Goal: Task Accomplishment & Management: Use online tool/utility

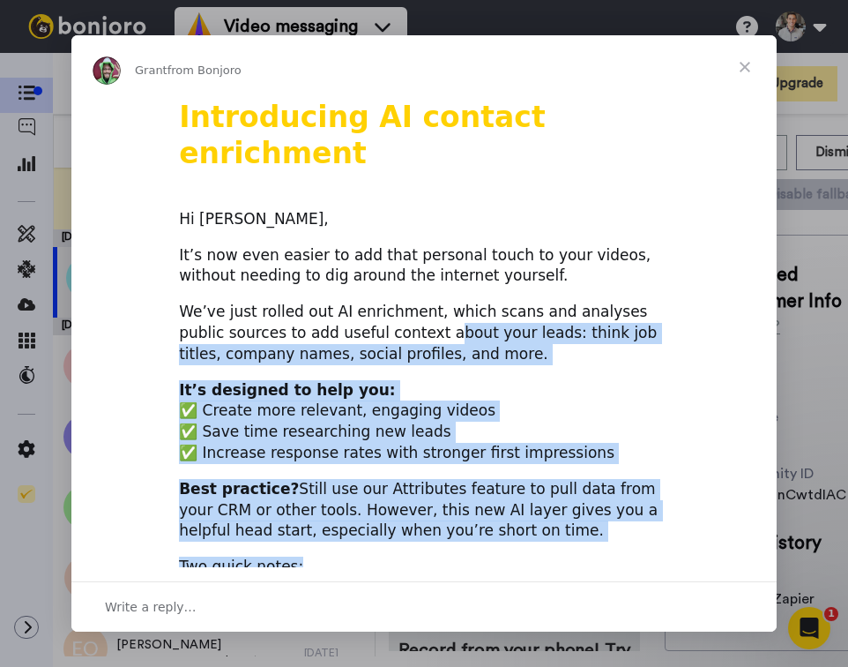
drag, startPoint x: 386, startPoint y: 299, endPoint x: 465, endPoint y: 520, distance: 234.8
click at [465, 556] on div "Two quick notes:" at bounding box center [424, 566] width 490 height 21
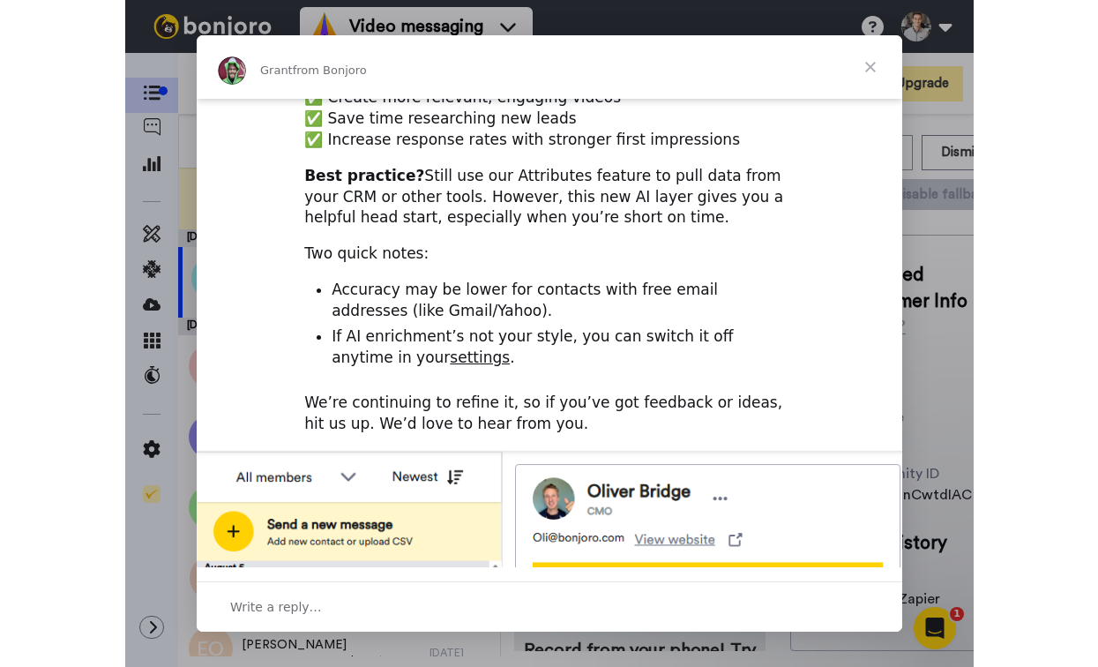
scroll to position [315, 0]
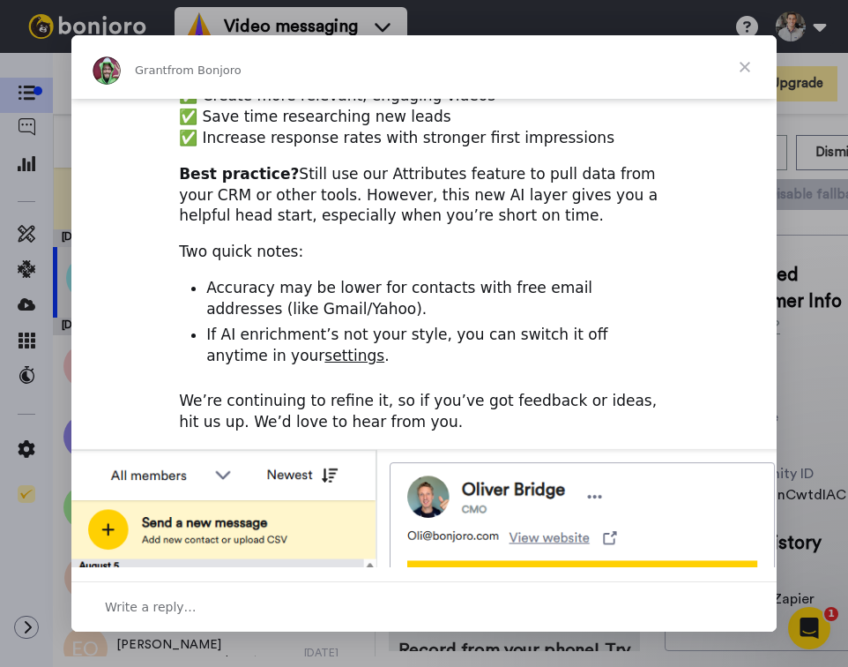
click at [748, 67] on span "Close" at bounding box center [744, 66] width 63 height 63
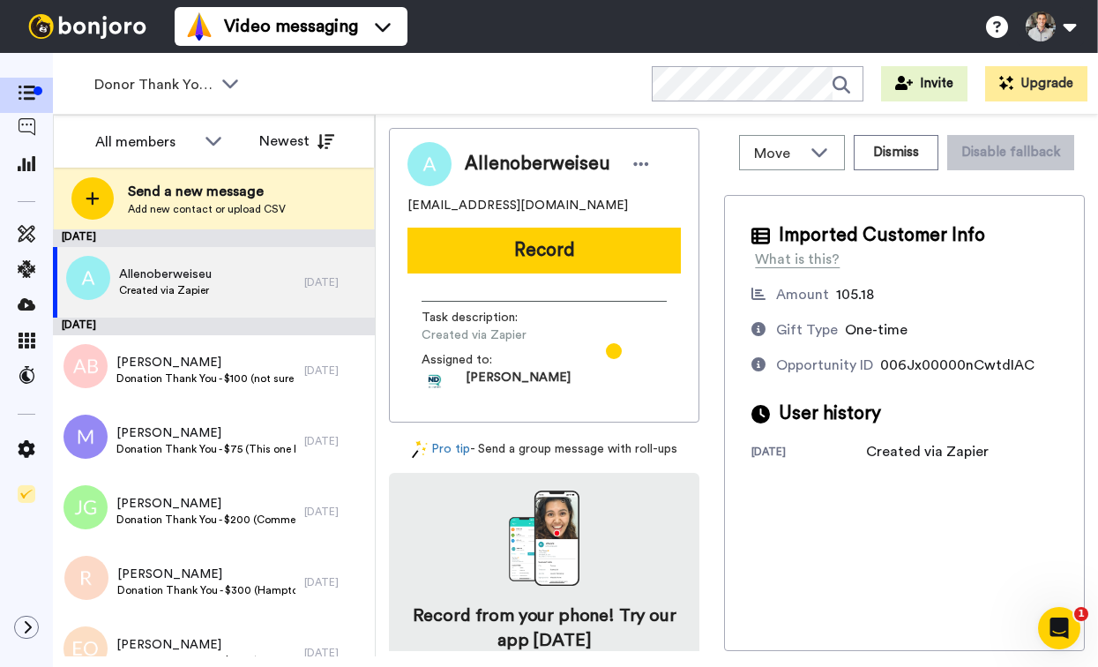
click at [533, 167] on span "Allenoberweiseu" at bounding box center [537, 164] width 145 height 26
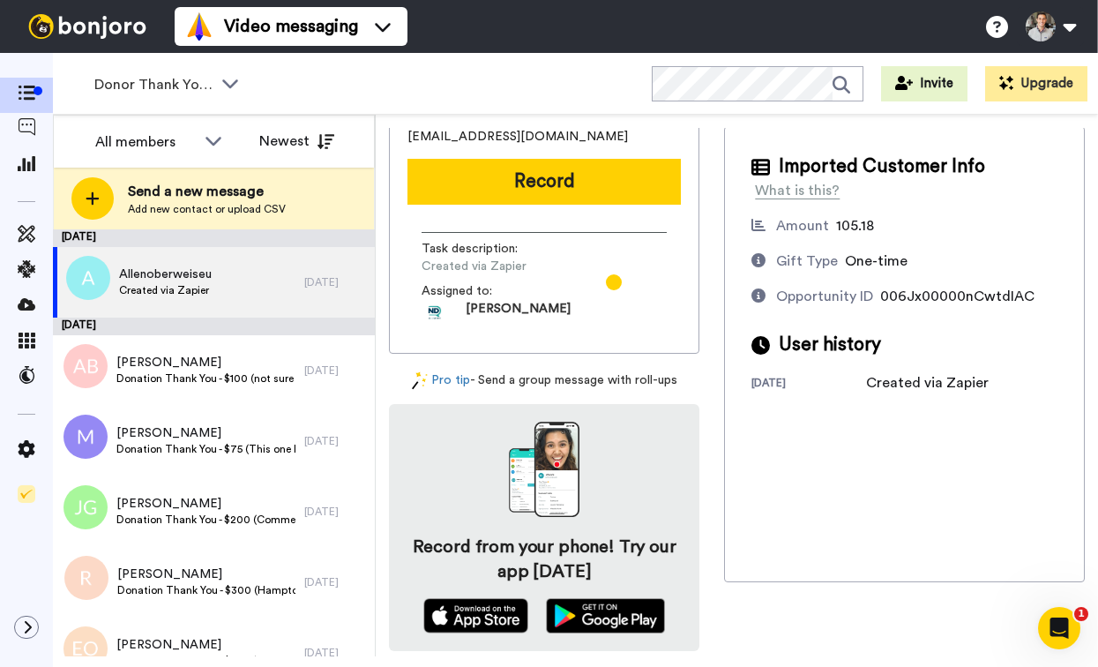
scroll to position [0, 0]
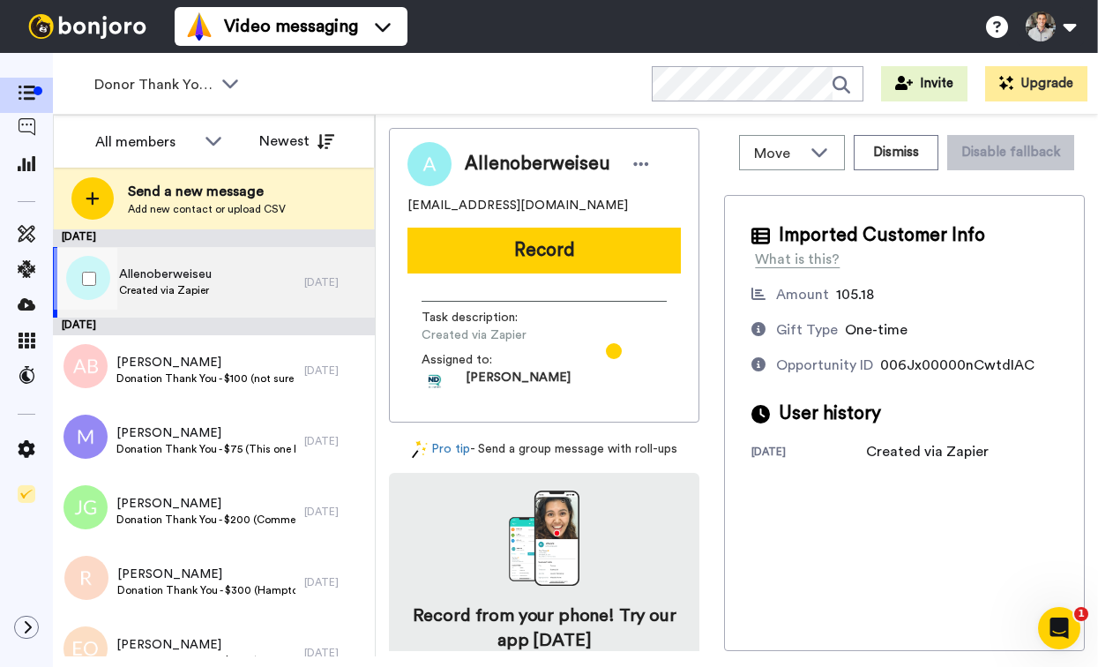
click at [206, 287] on span "Created via Zapier" at bounding box center [165, 290] width 93 height 14
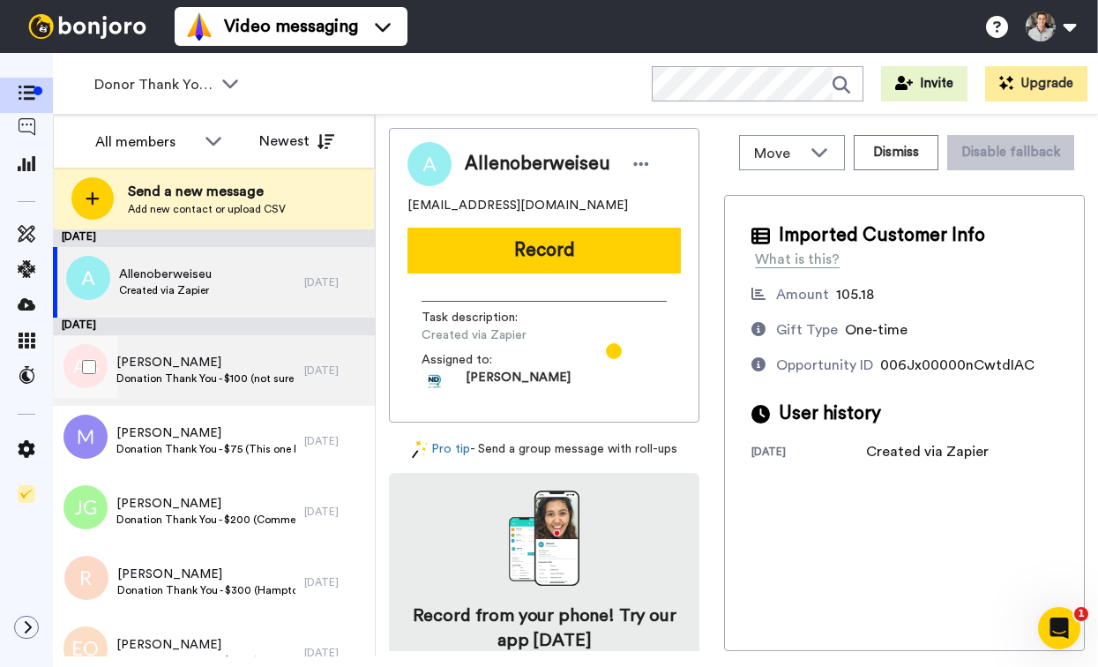
click at [206, 362] on span "[PERSON_NAME]" at bounding box center [205, 363] width 179 height 18
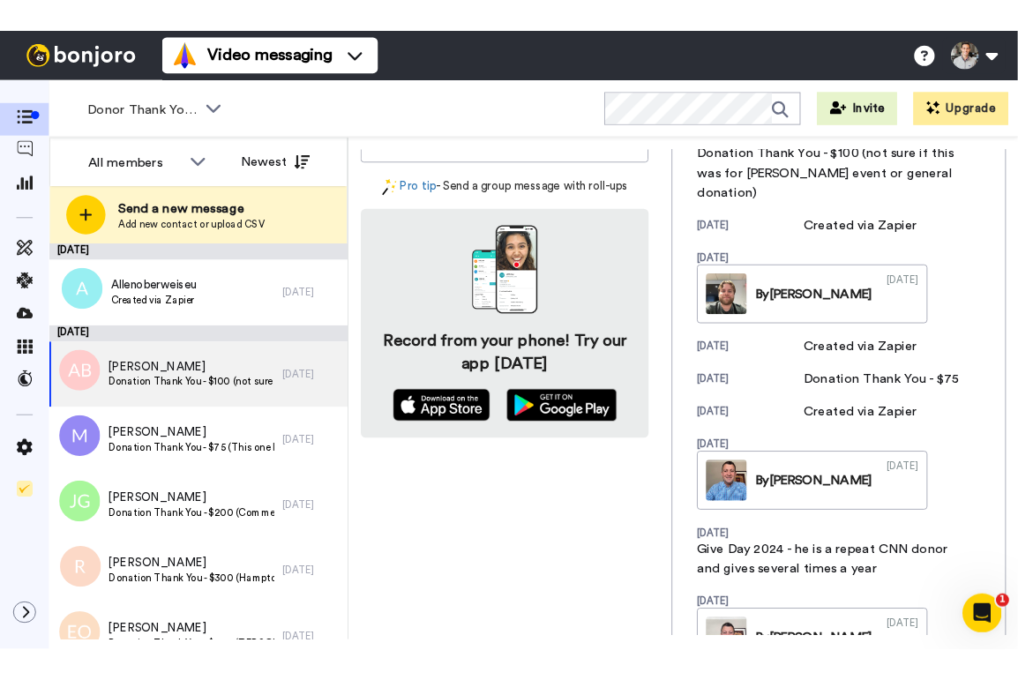
scroll to position [339, 0]
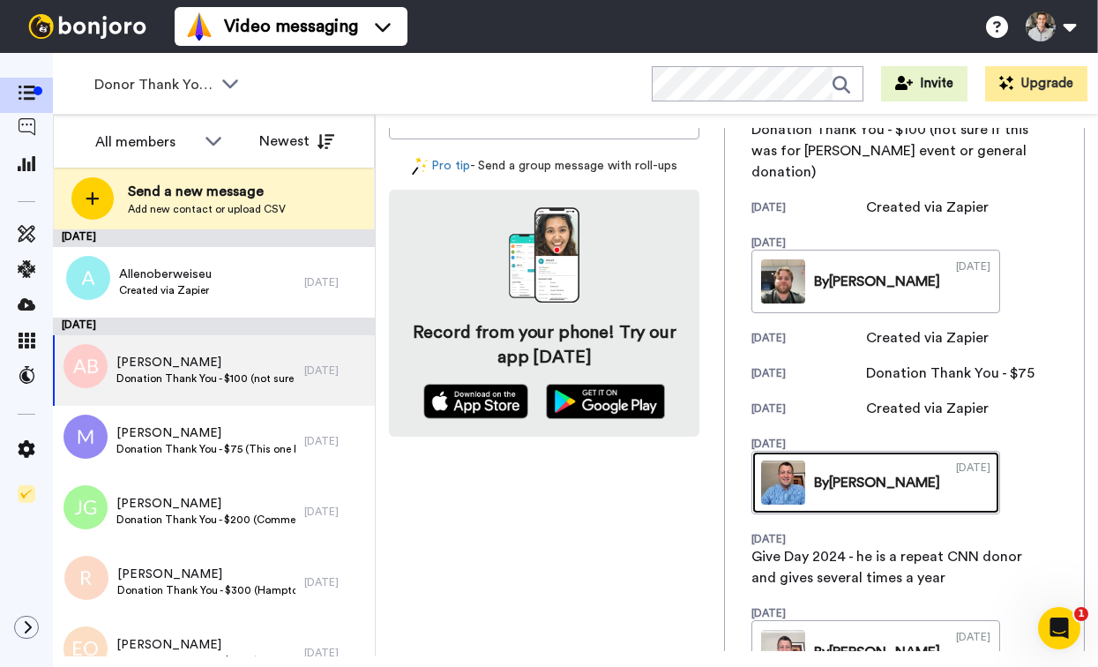
click at [847, 474] on link "By [PERSON_NAME] [DATE]" at bounding box center [875, 482] width 249 height 63
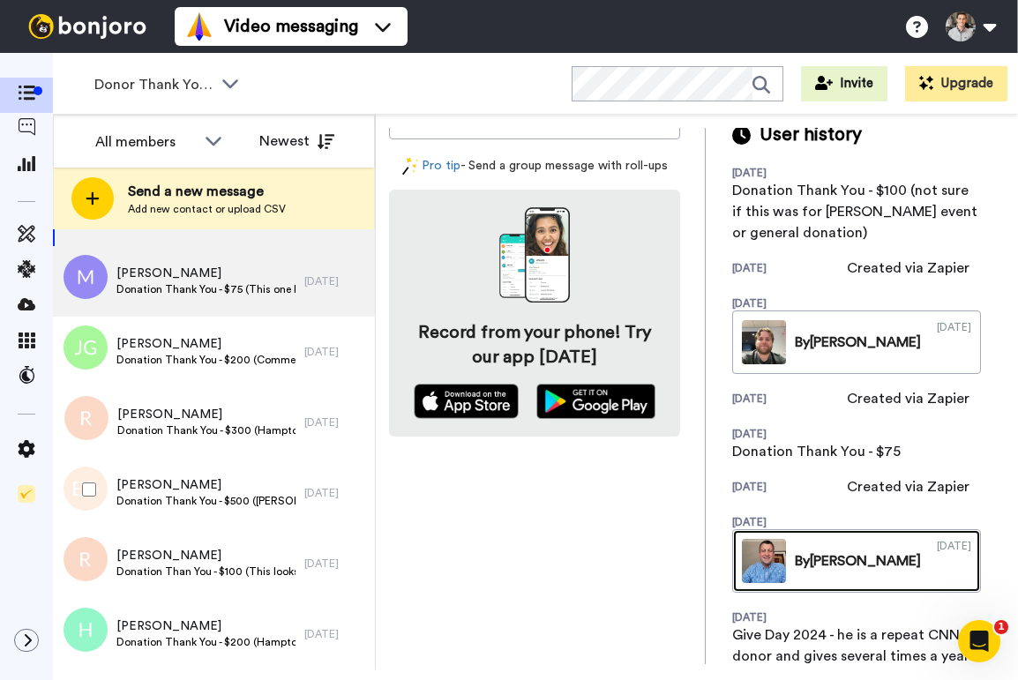
scroll to position [0, 0]
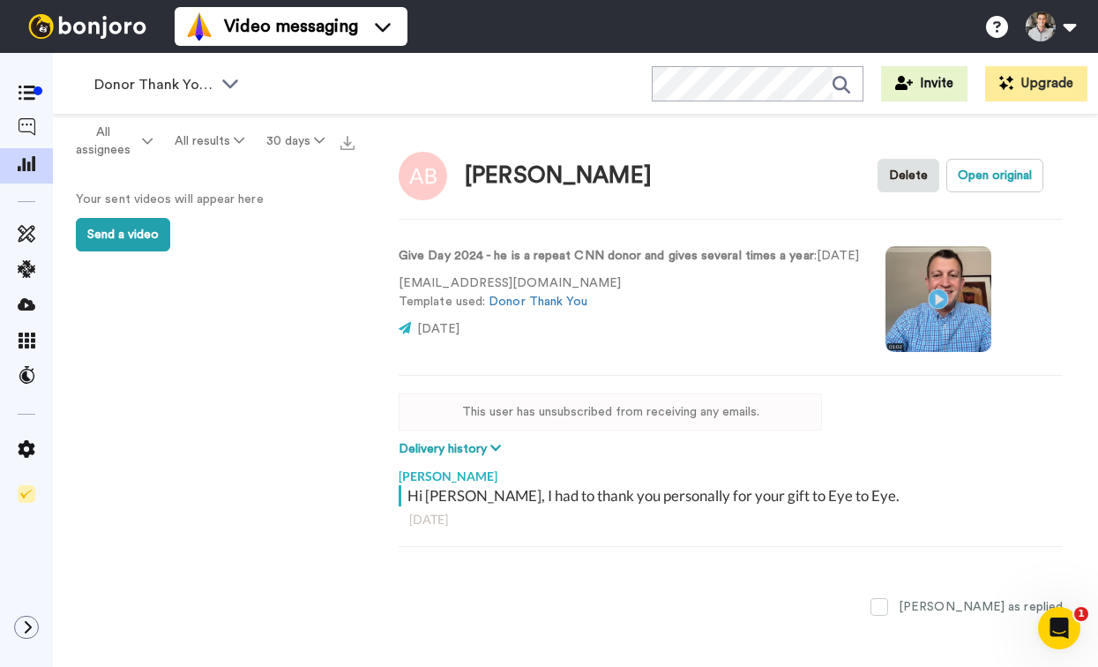
click at [942, 307] on video at bounding box center [938, 299] width 106 height 106
click at [534, 169] on div "[PERSON_NAME]" at bounding box center [558, 176] width 187 height 26
copy div "[PERSON_NAME]"
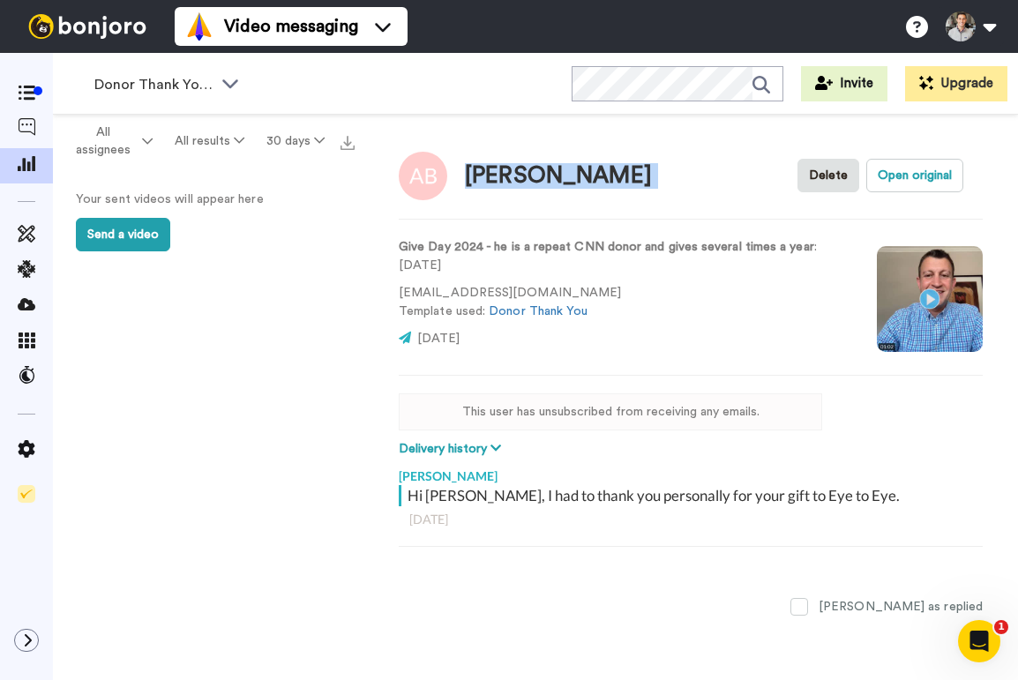
click at [918, 308] on video at bounding box center [929, 299] width 106 height 106
type textarea "x"
